Goal: Task Accomplishment & Management: Use online tool/utility

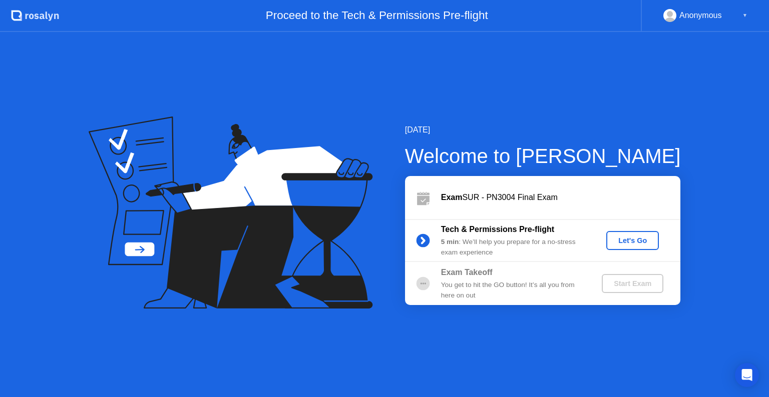
click at [628, 242] on div "Let's Go" at bounding box center [632, 241] width 45 height 8
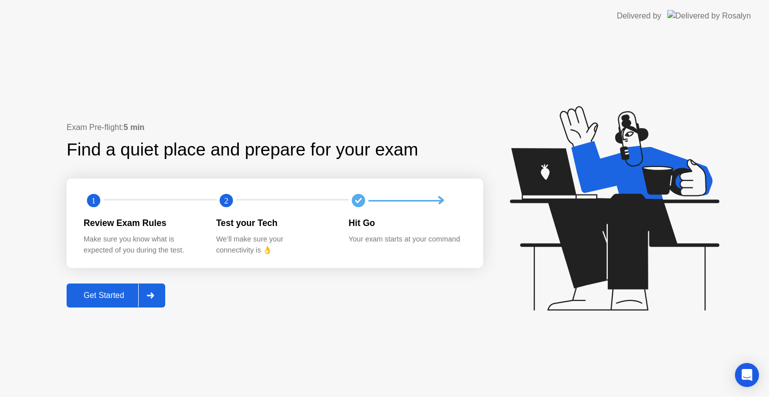
click at [155, 288] on div at bounding box center [150, 295] width 24 height 23
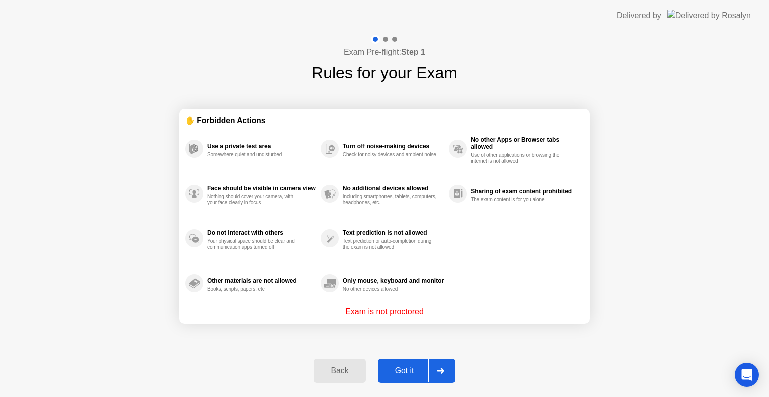
click at [444, 366] on div at bounding box center [440, 371] width 24 height 23
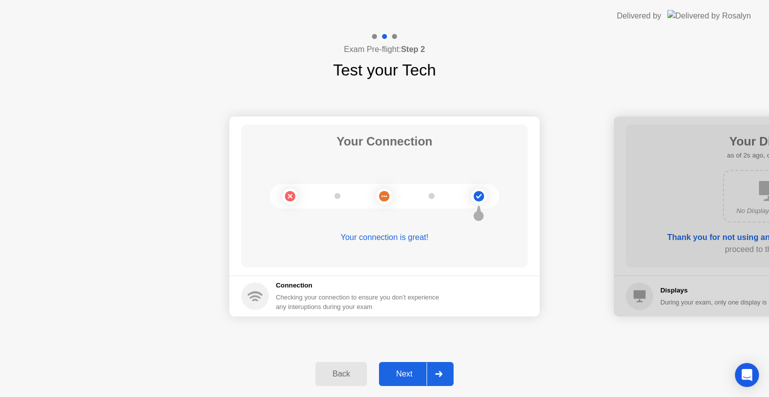
click at [445, 378] on div at bounding box center [438, 374] width 24 height 23
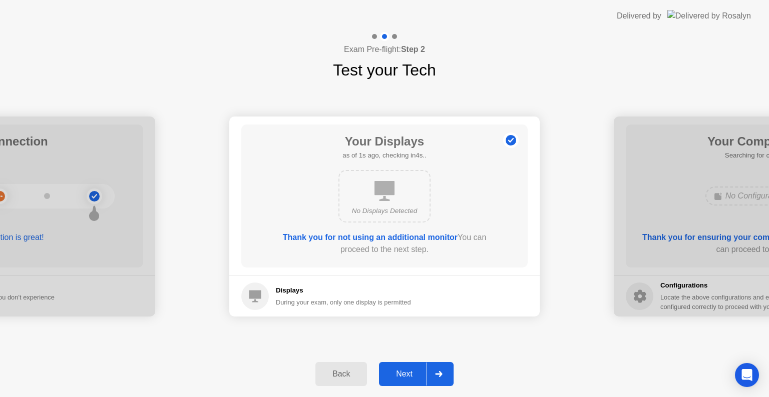
click at [445, 378] on div at bounding box center [438, 374] width 24 height 23
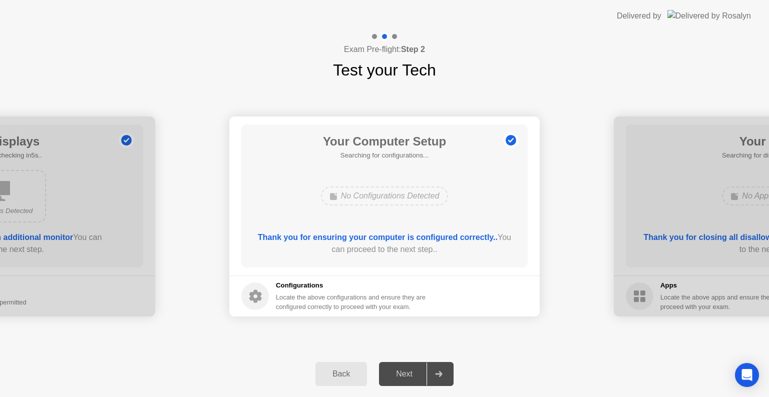
click at [483, 167] on div "Your Computer Setup Searching for configurations... No Configurations Detected …" at bounding box center [384, 196] width 286 height 143
click at [443, 368] on div at bounding box center [438, 374] width 24 height 23
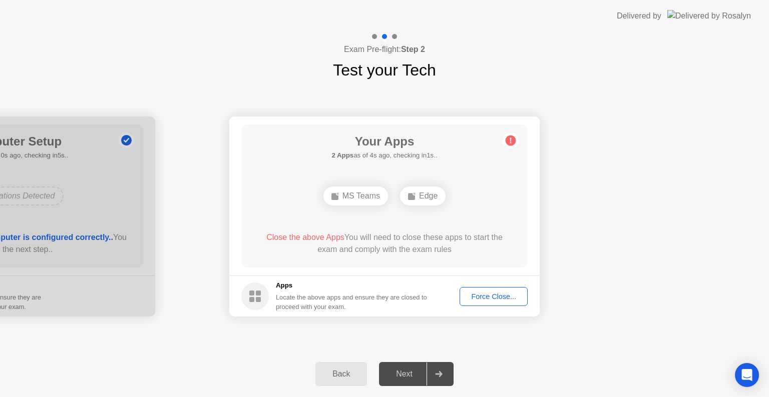
click at [489, 293] on div "Force Close..." at bounding box center [493, 297] width 61 height 8
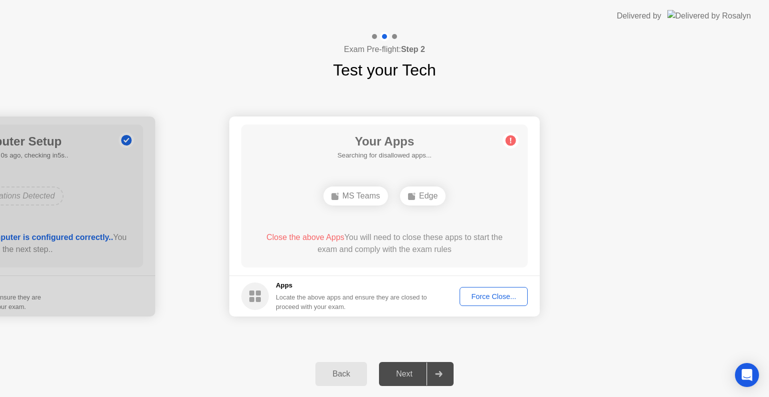
click at [485, 296] on div "Force Close..." at bounding box center [493, 297] width 61 height 8
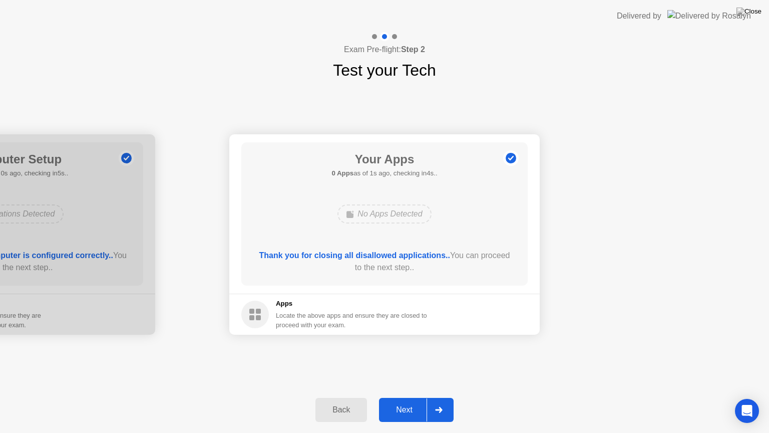
click at [440, 397] on icon at bounding box center [438, 409] width 7 height 6
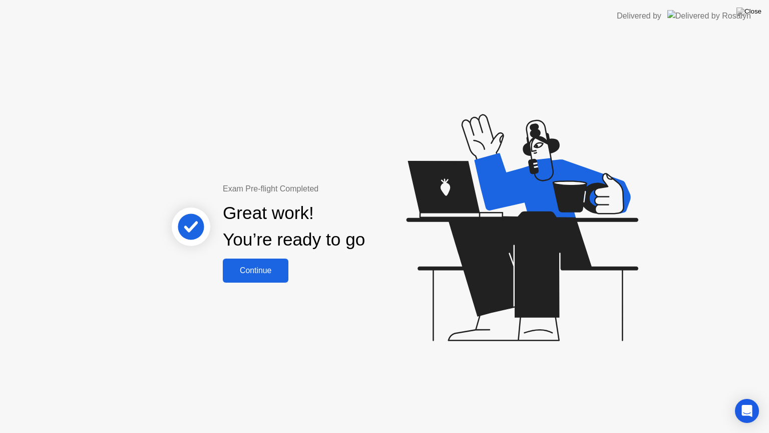
click at [243, 270] on div "Continue" at bounding box center [256, 270] width 60 height 9
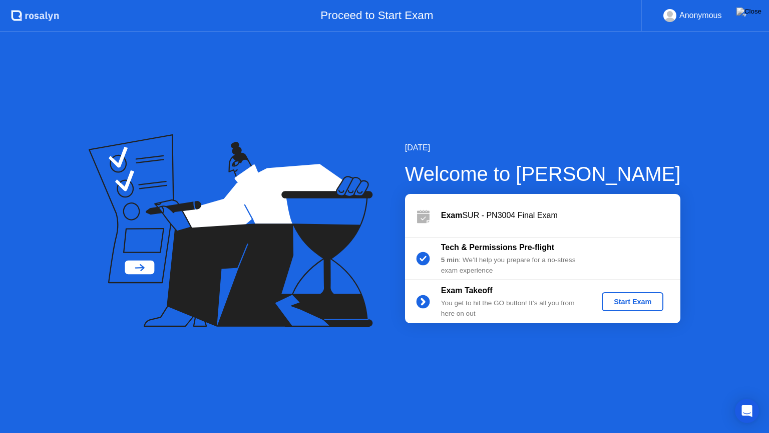
click at [613, 300] on div "Start Exam" at bounding box center [633, 301] width 54 height 8
